Goal: Information Seeking & Learning: Learn about a topic

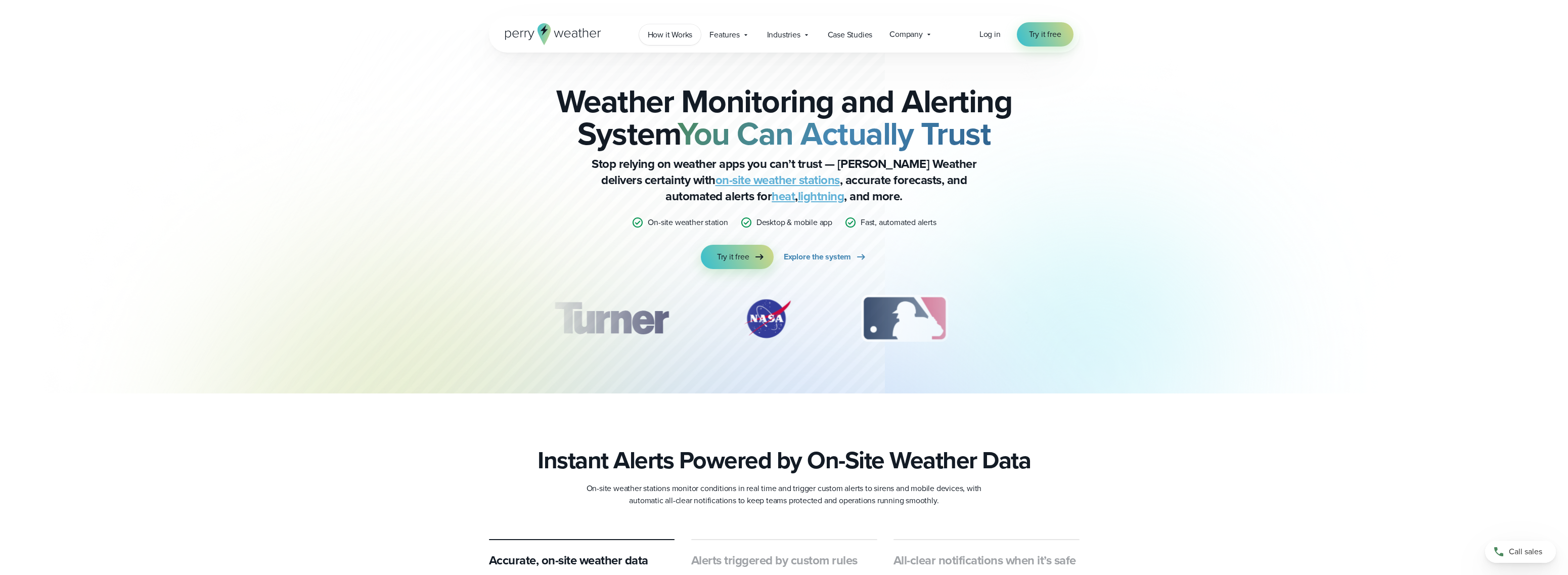
click at [666, 31] on span "How it Works" at bounding box center [670, 35] width 45 height 12
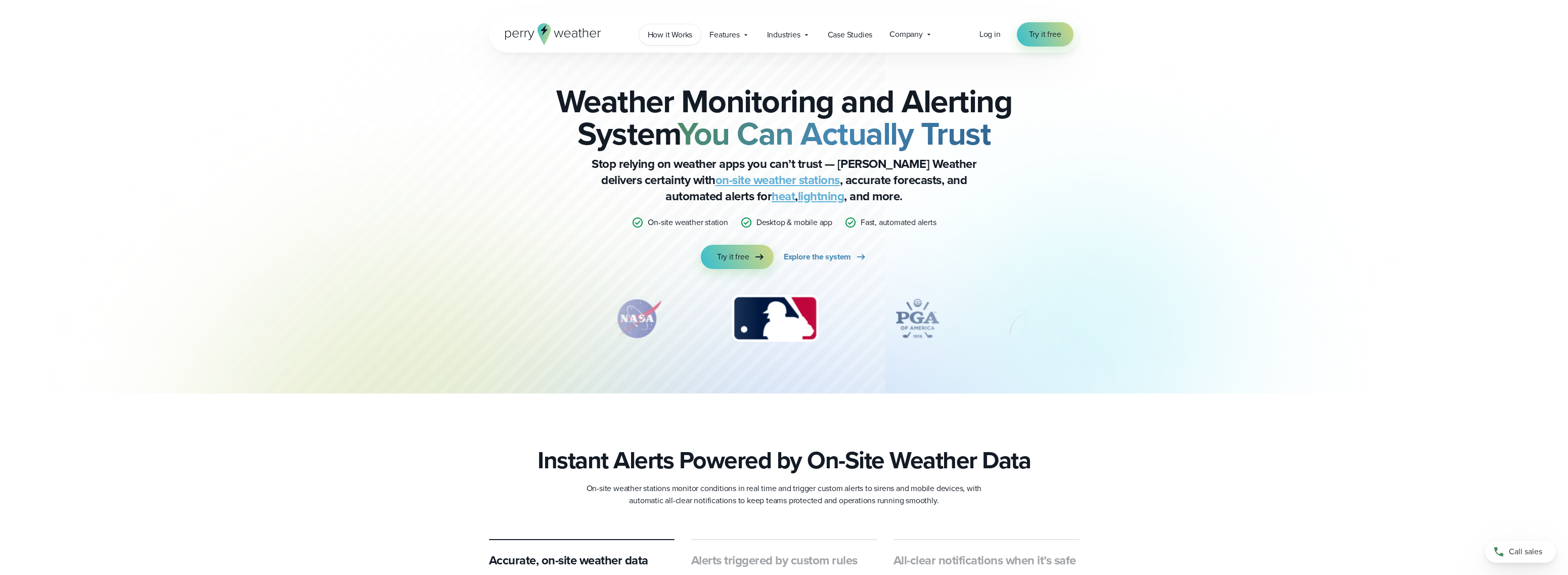
click at [665, 32] on span "How it Works" at bounding box center [670, 35] width 45 height 12
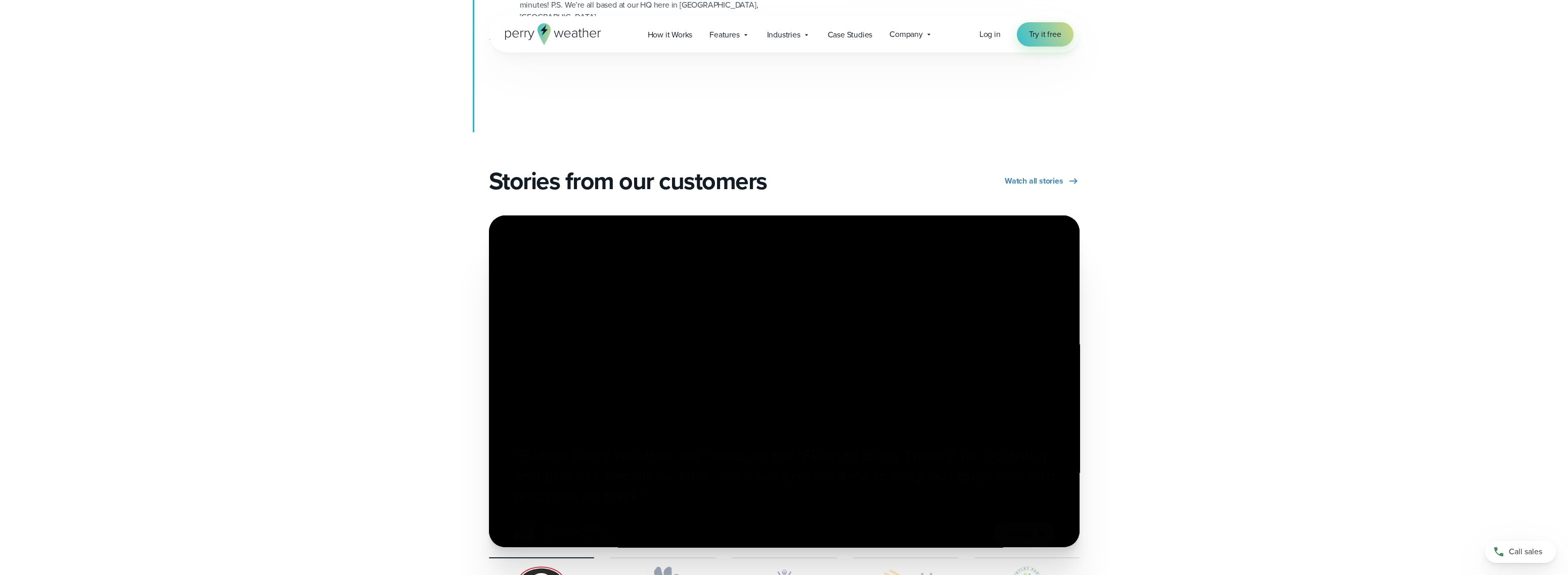
scroll to position [1737, 0]
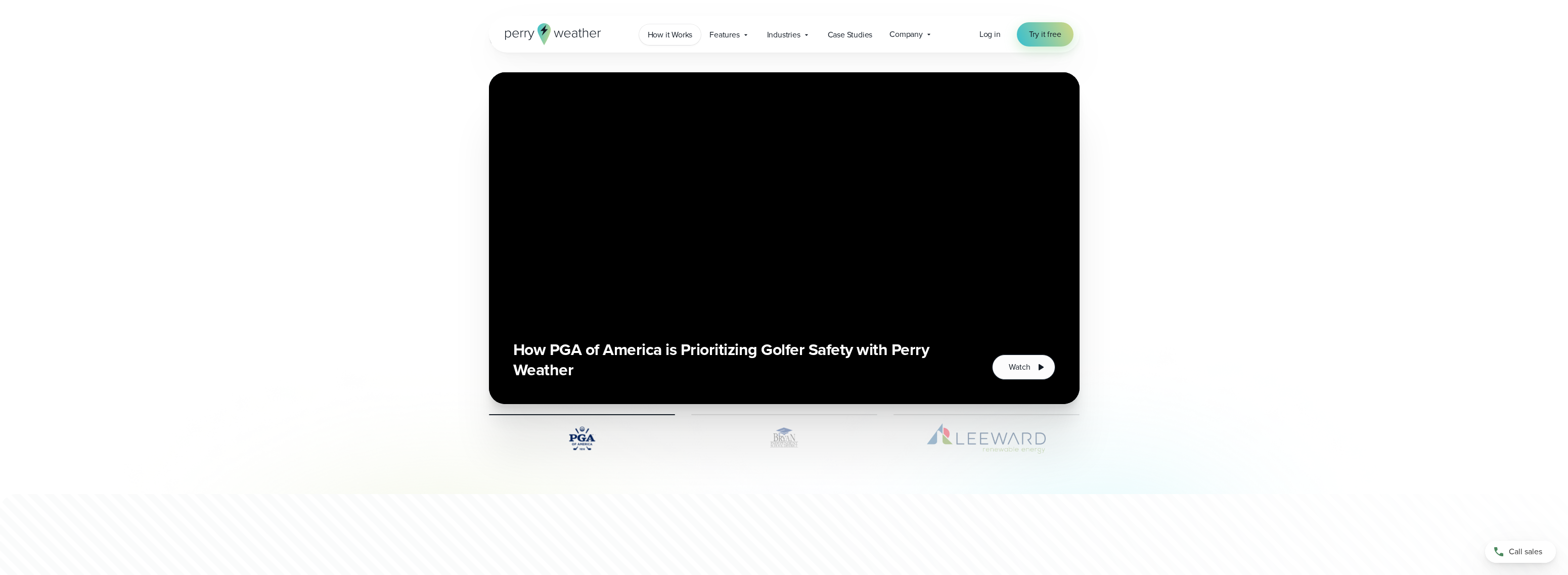
scroll to position [2125, 0]
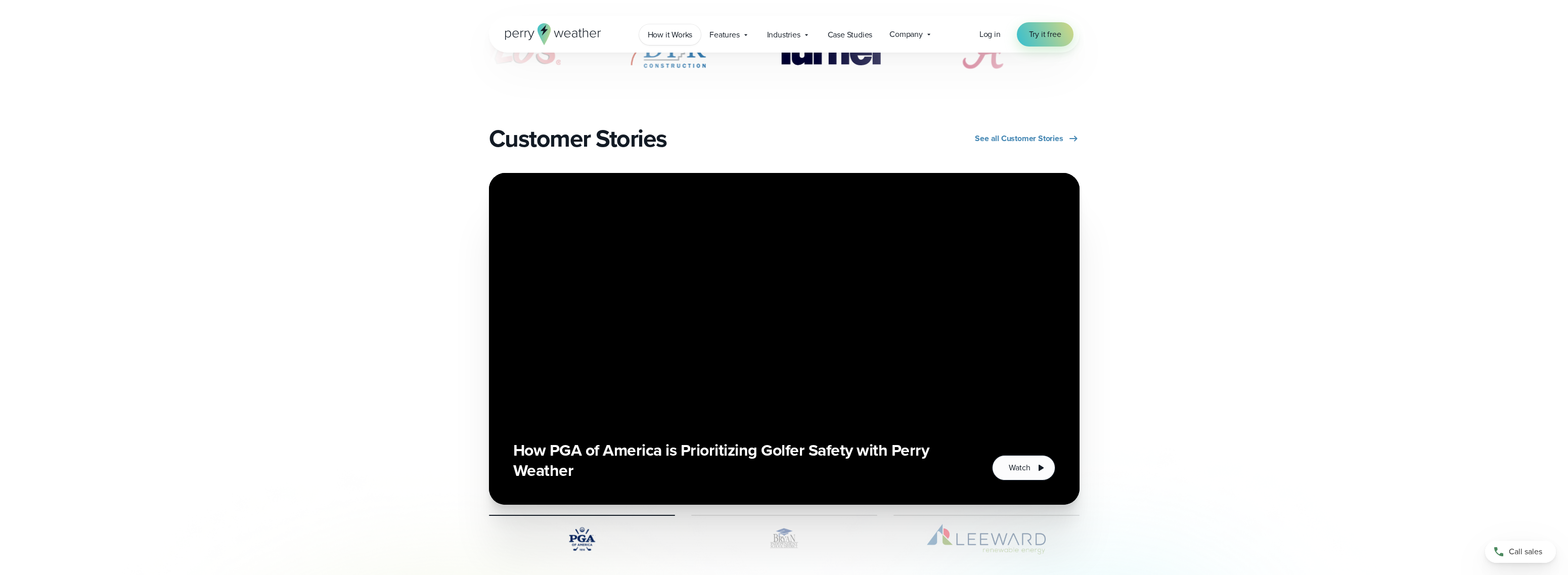
click at [677, 35] on span "How it Works" at bounding box center [670, 35] width 45 height 12
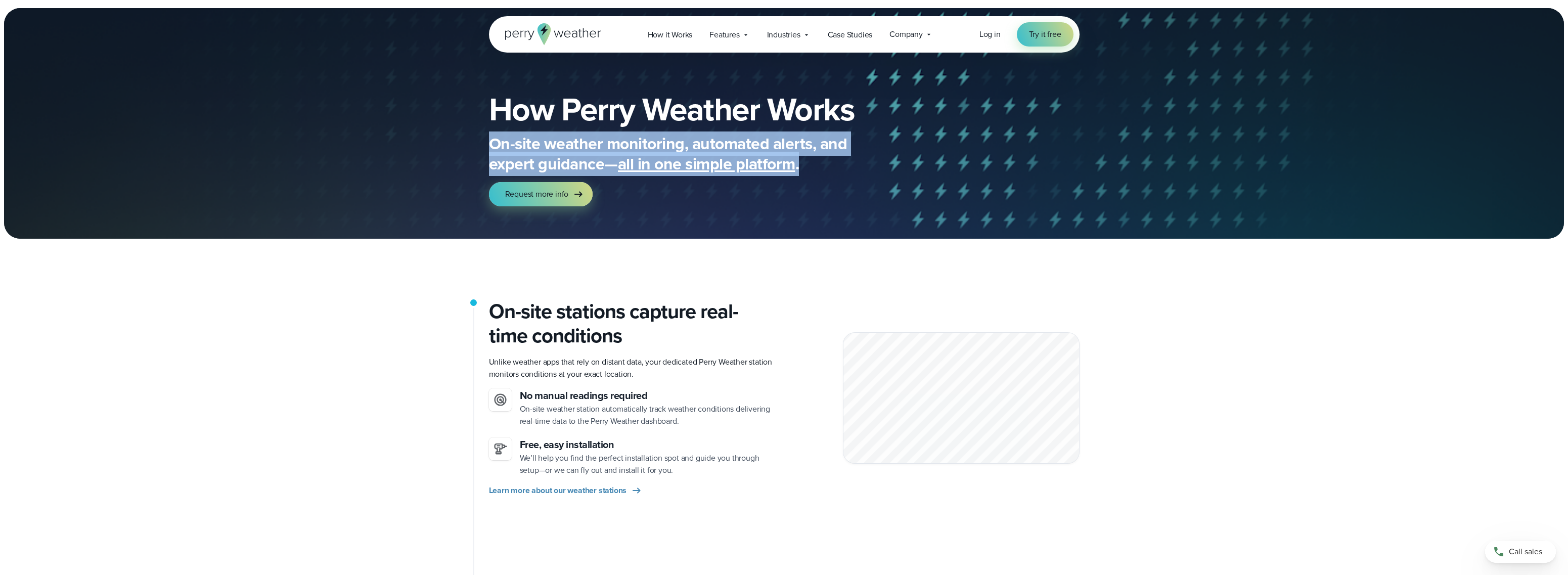
drag, startPoint x: 491, startPoint y: 142, endPoint x: 808, endPoint y: 166, distance: 317.9
click at [808, 166] on p "On-site weather monitoring, automated alerts, and expert guidance— all in one s…" at bounding box center [691, 154] width 405 height 41
copy p "On-site weather monitoring, automated alerts, and expert guidance— all in one s…"
